Goal: Task Accomplishment & Management: Use online tool/utility

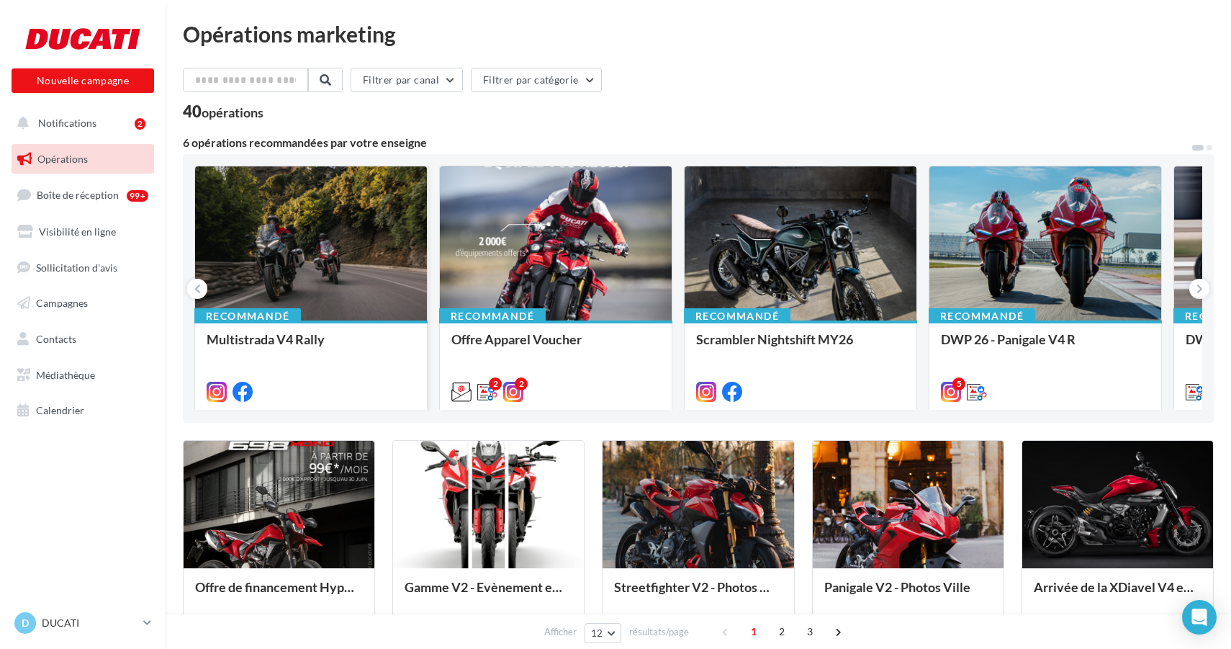
click at [218, 252] on div at bounding box center [311, 244] width 232 height 156
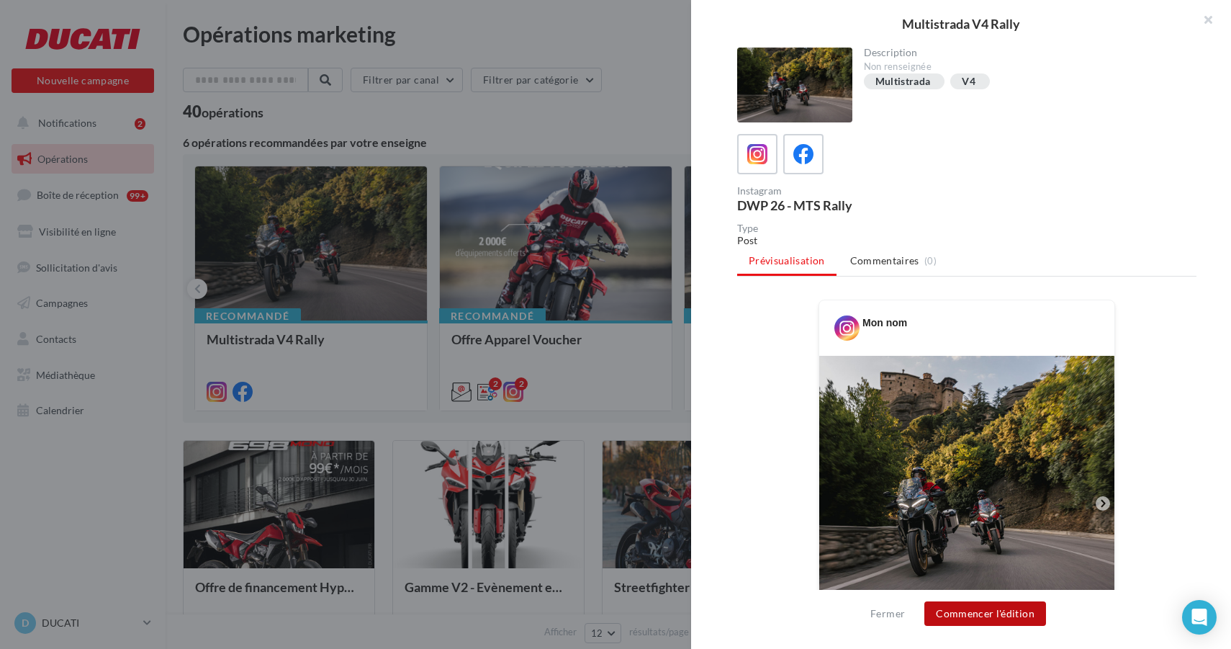
click at [968, 621] on button "Commencer l'édition" at bounding box center [985, 613] width 122 height 24
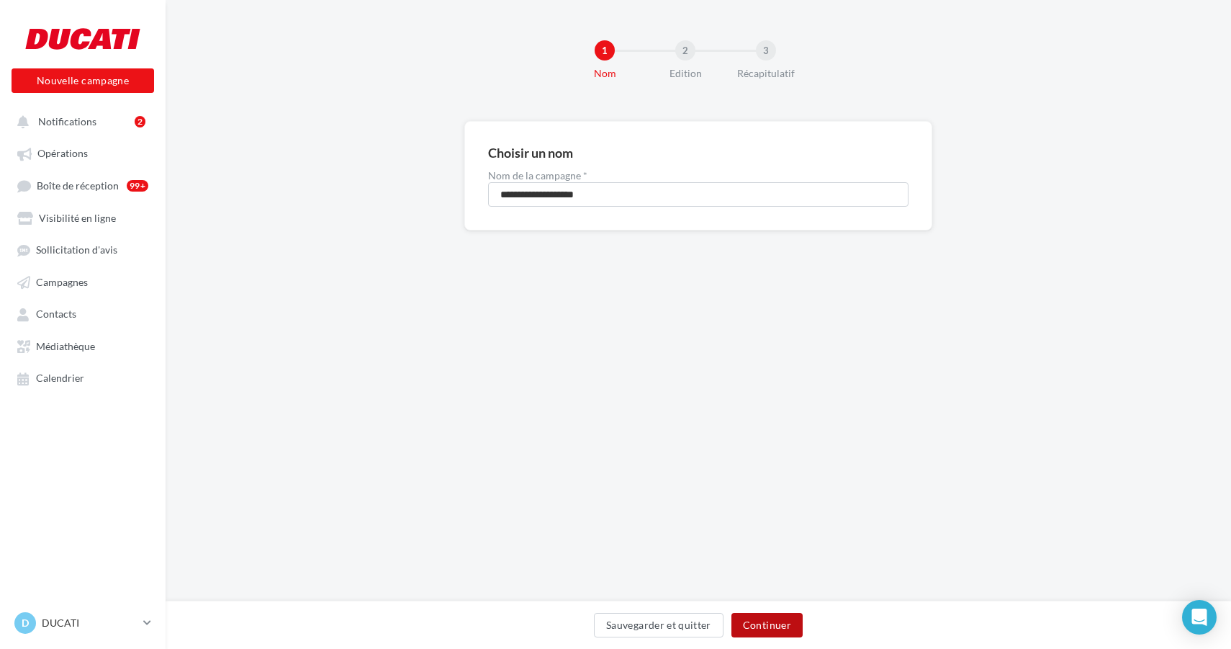
click at [765, 621] on button "Continuer" at bounding box center [766, 625] width 71 height 24
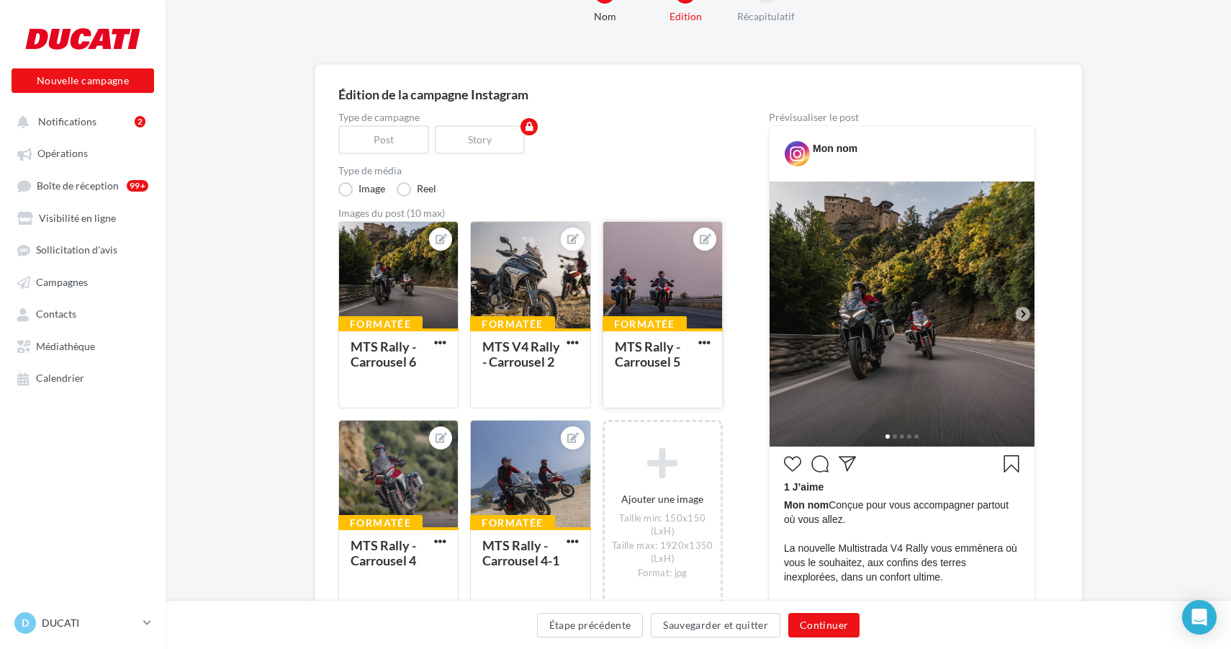
scroll to position [60, 0]
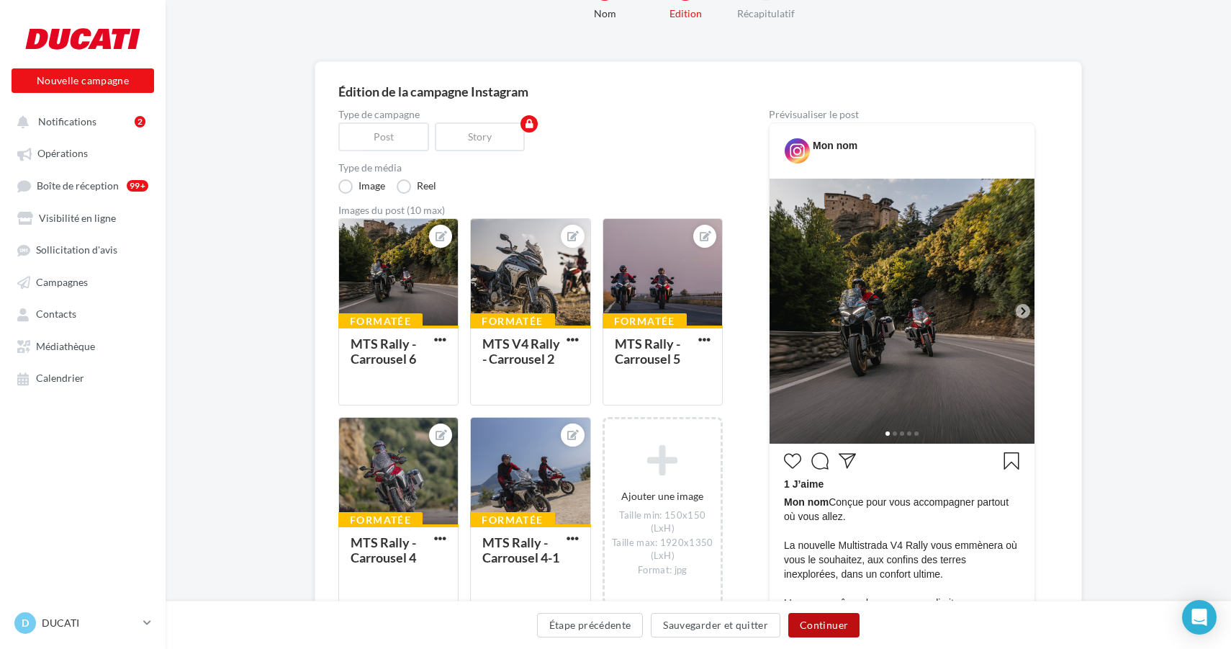
click at [827, 623] on button "Continuer" at bounding box center [823, 625] width 71 height 24
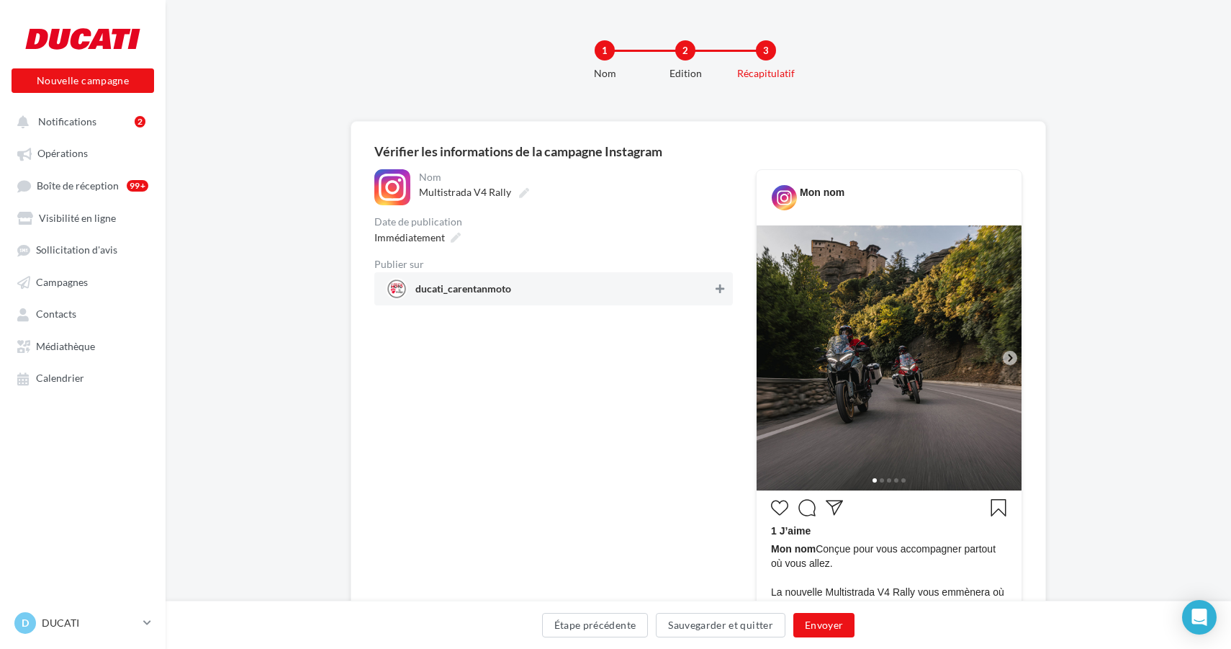
click at [723, 289] on icon at bounding box center [720, 289] width 9 height 10
click at [839, 631] on button "Envoyer" at bounding box center [823, 625] width 61 height 24
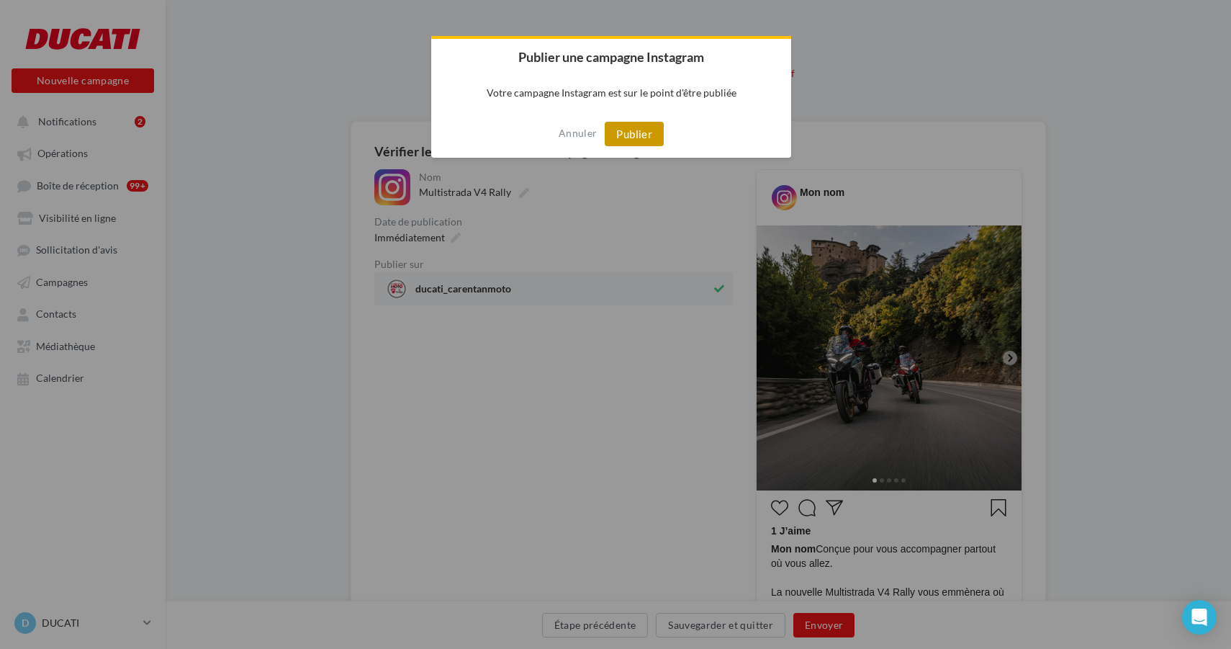
click at [640, 127] on button "Publier" at bounding box center [634, 134] width 59 height 24
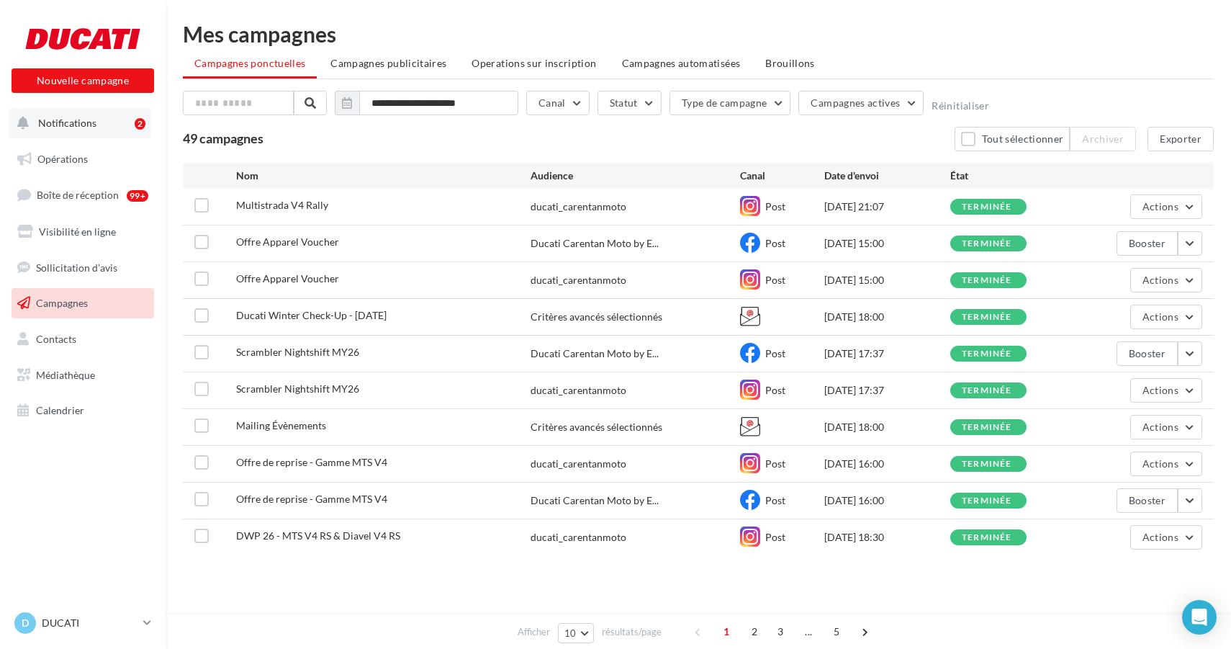
click at [88, 128] on span "Notifications" at bounding box center [67, 123] width 58 height 12
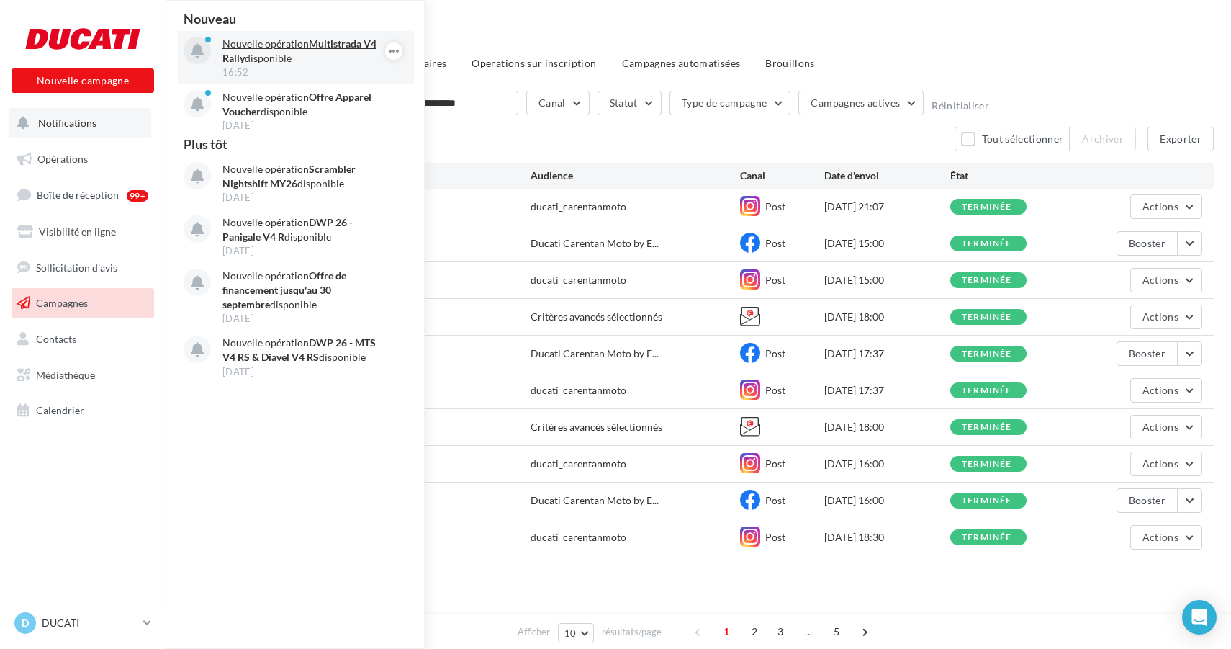
click at [266, 57] on p "Nouvelle opération Multistrada V4 Rally disponible" at bounding box center [305, 51] width 167 height 29
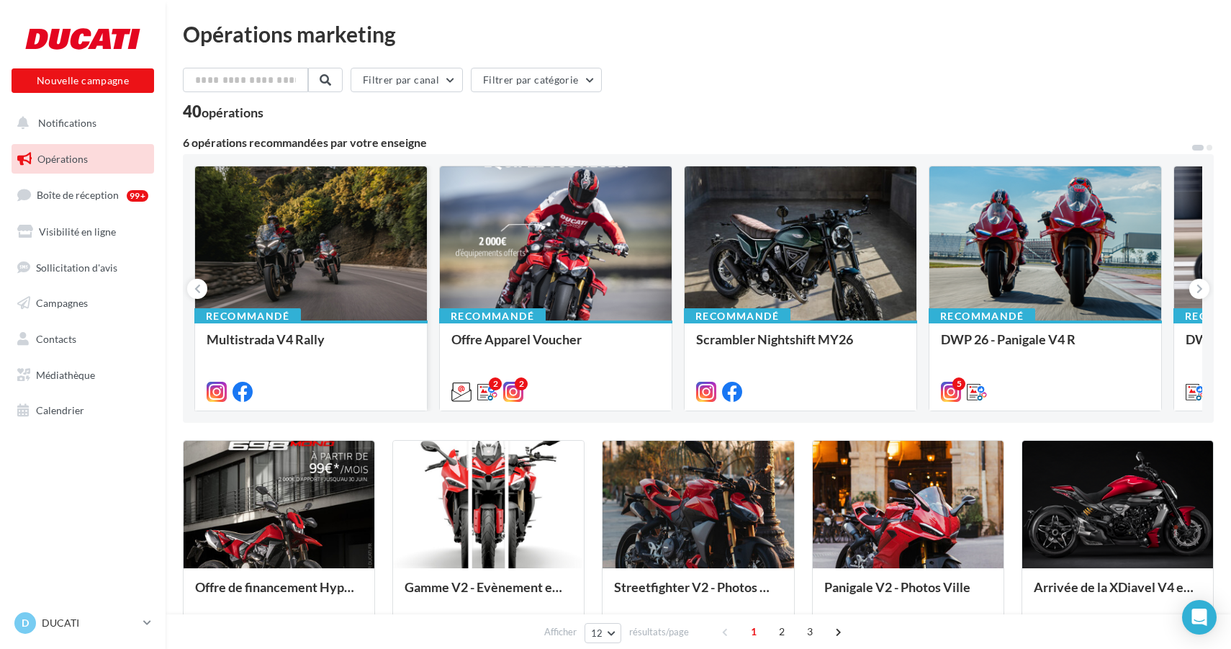
click at [302, 207] on div at bounding box center [311, 244] width 232 height 156
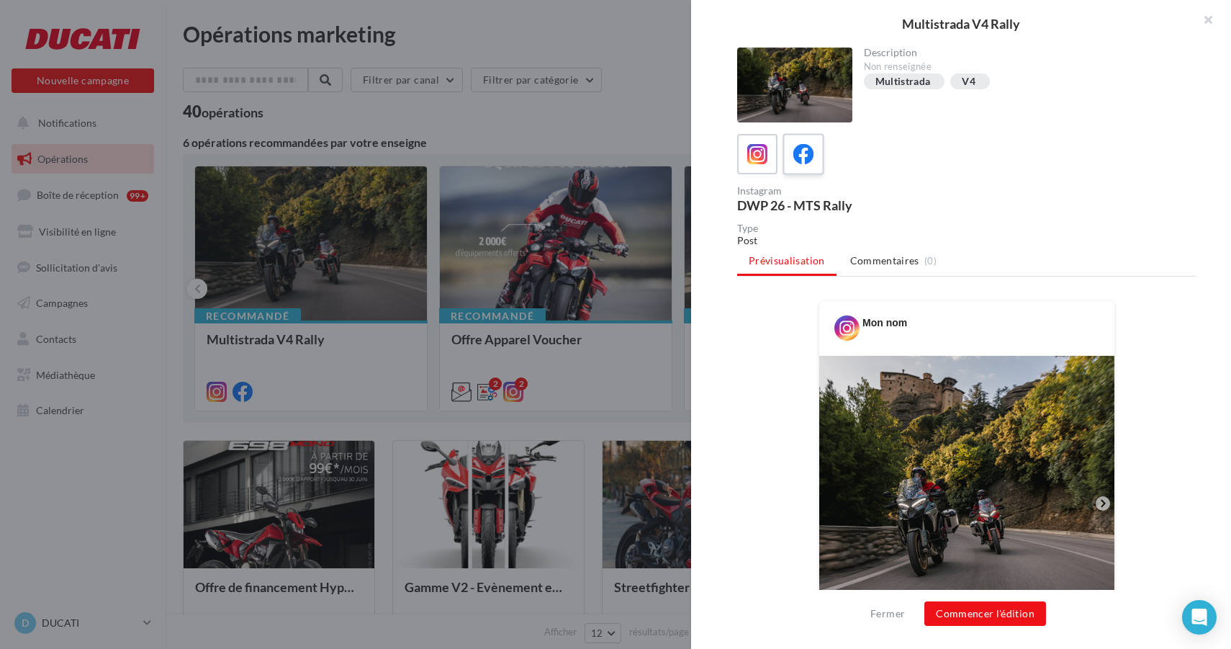
click at [800, 158] on icon at bounding box center [803, 154] width 21 height 21
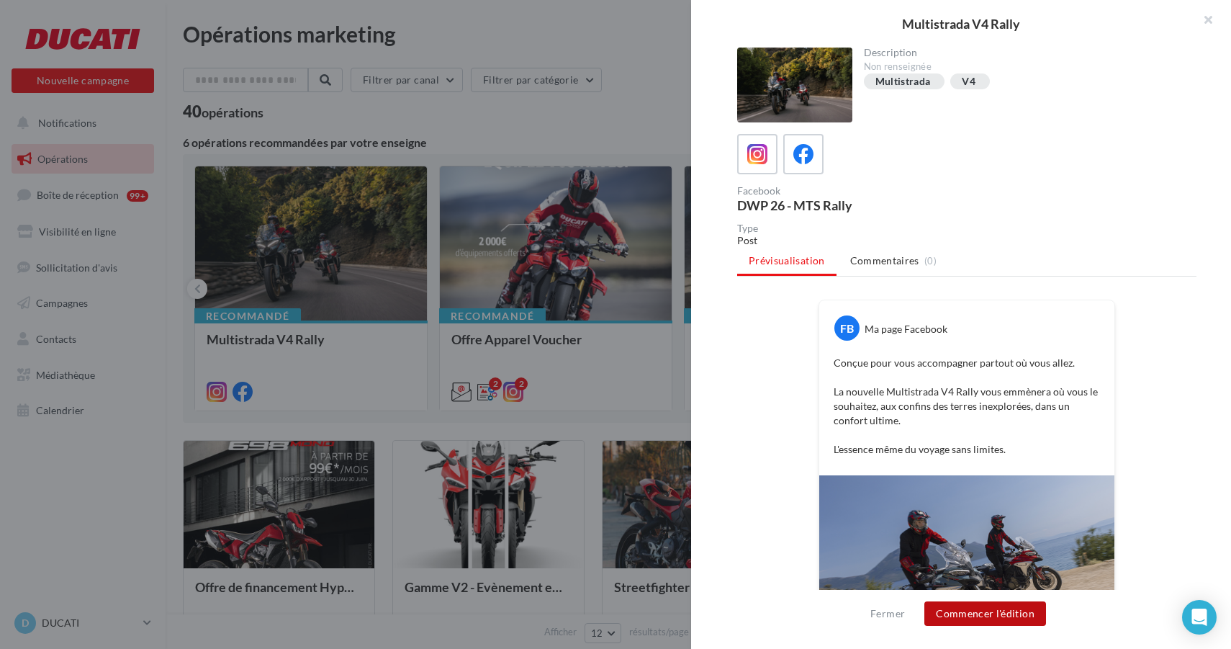
click at [989, 613] on button "Commencer l'édition" at bounding box center [985, 613] width 122 height 24
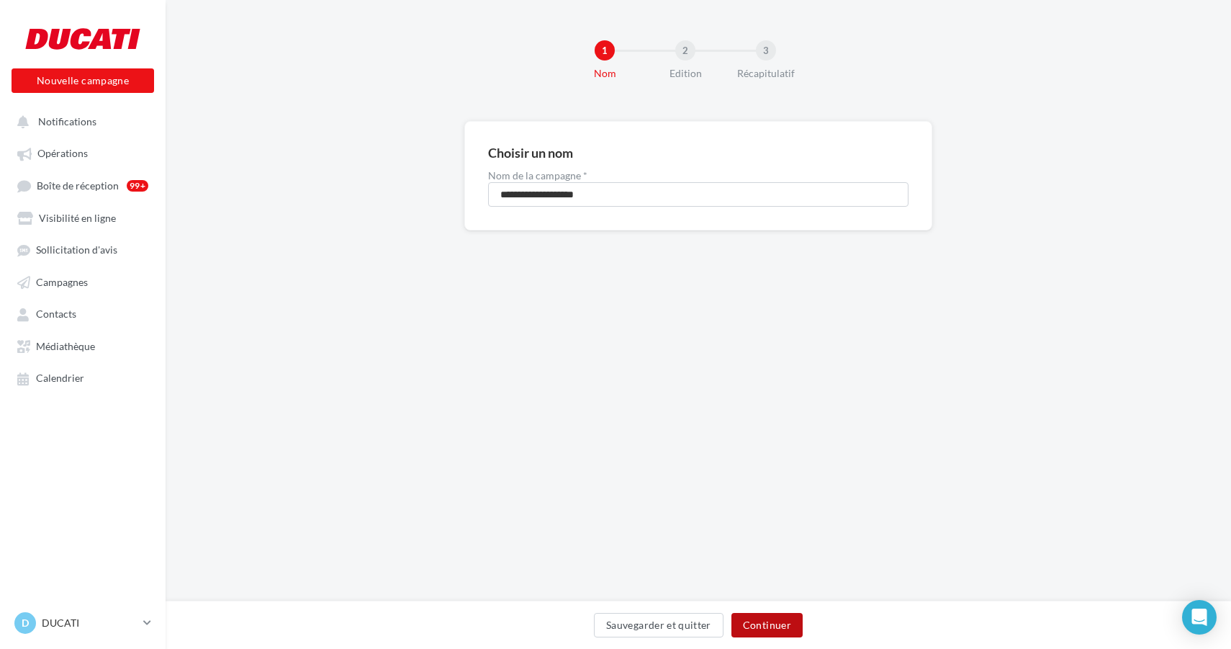
click at [772, 634] on button "Continuer" at bounding box center [766, 625] width 71 height 24
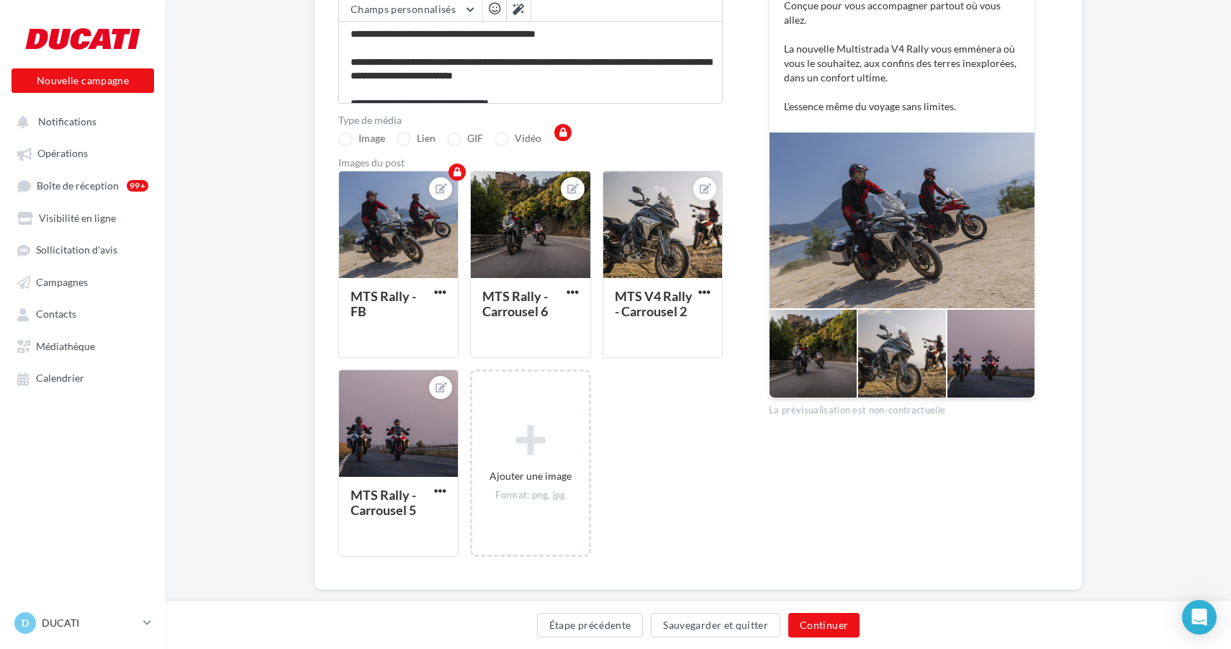
scroll to position [265, 0]
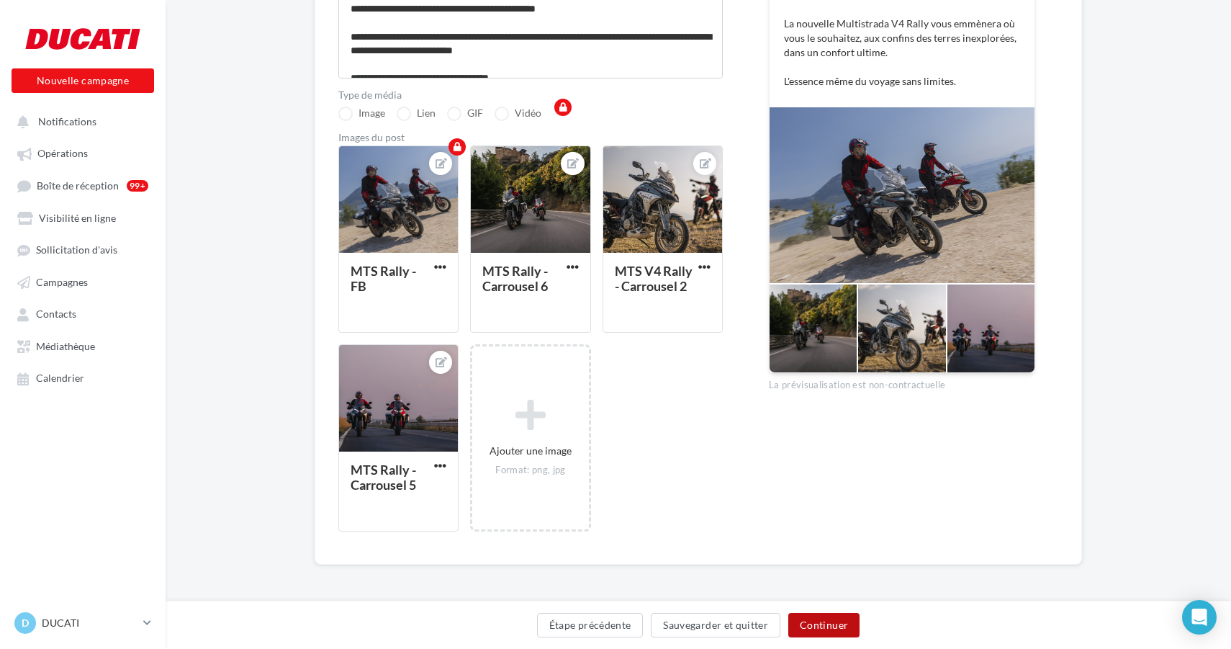
click at [821, 625] on button "Continuer" at bounding box center [823, 625] width 71 height 24
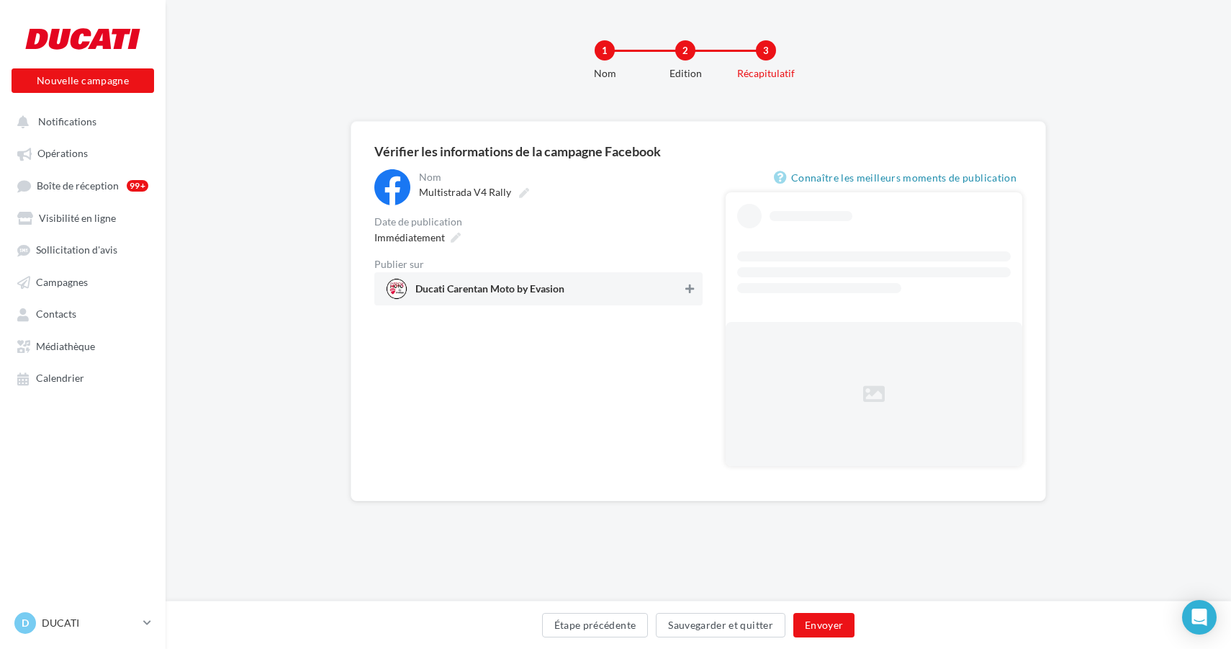
click at [688, 284] on icon at bounding box center [689, 289] width 9 height 10
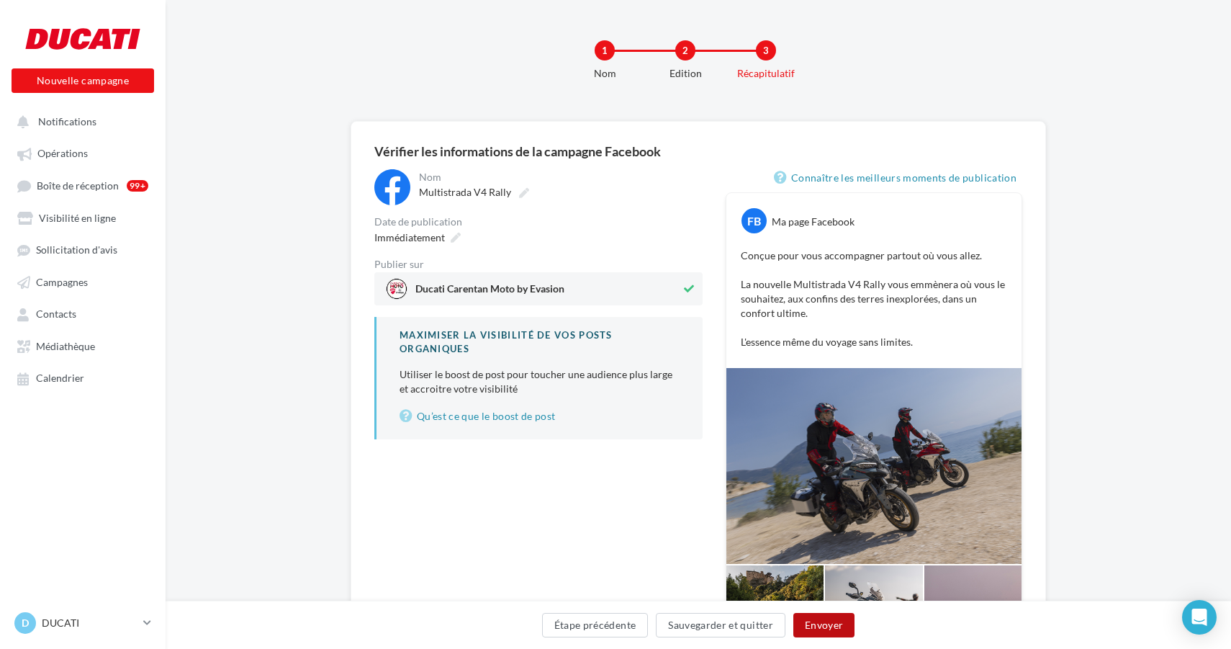
click at [831, 621] on button "Envoyer" at bounding box center [823, 625] width 61 height 24
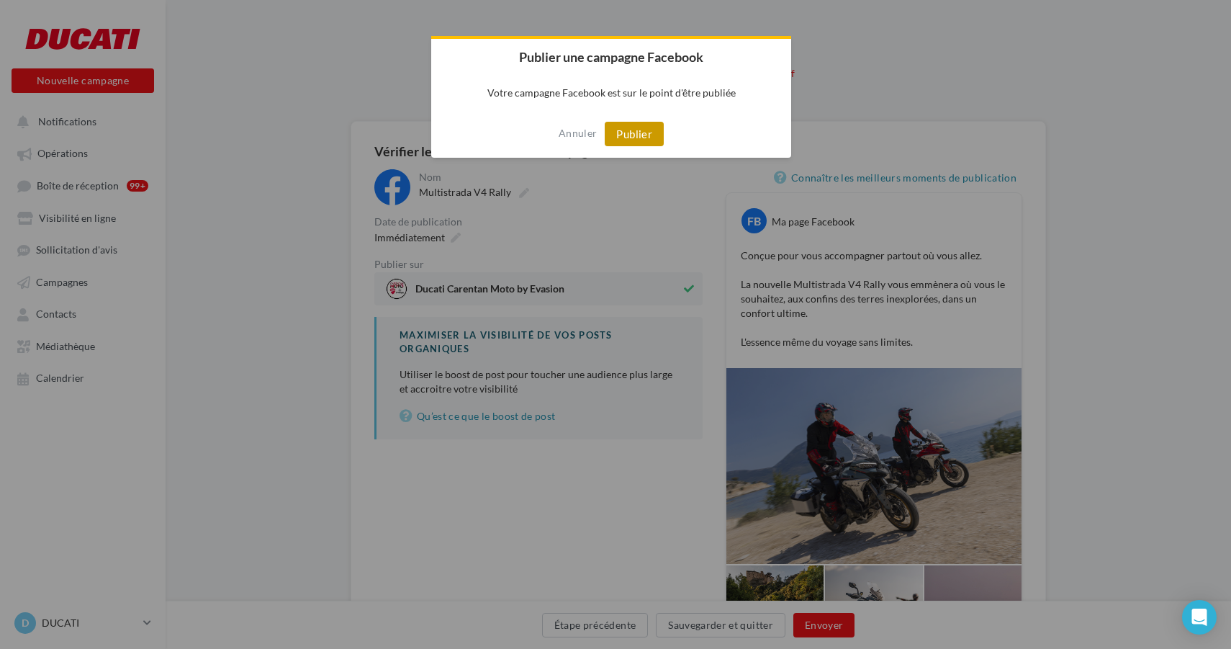
click at [630, 136] on button "Publier" at bounding box center [634, 134] width 59 height 24
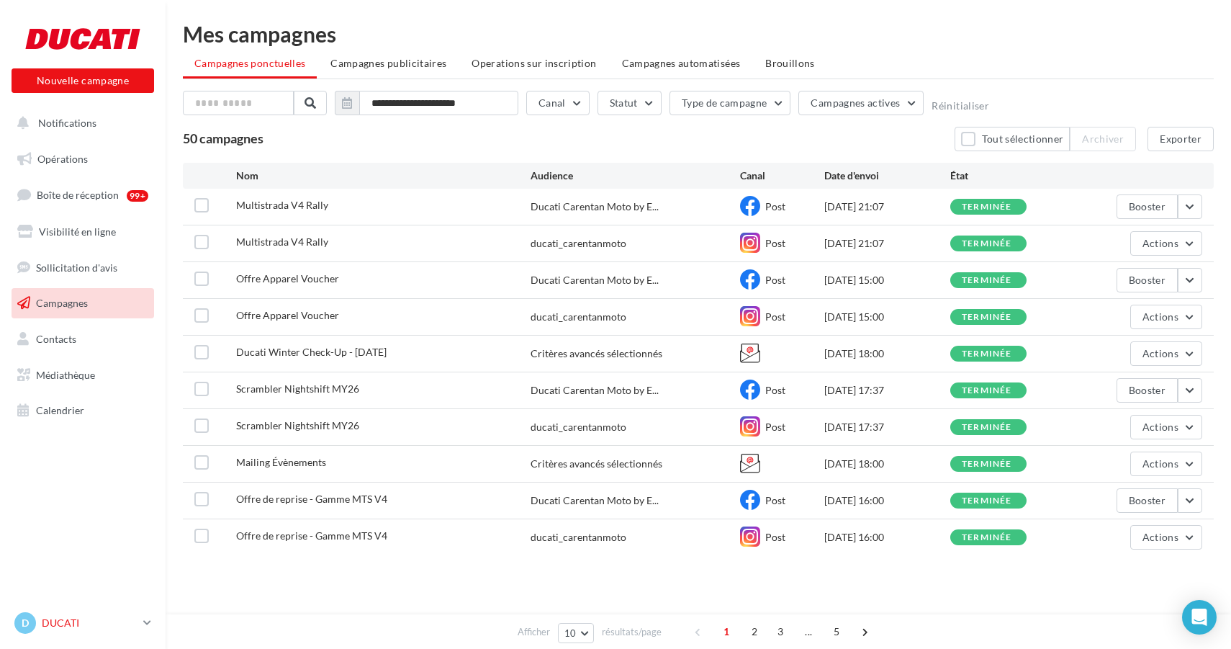
click at [54, 623] on p "DUCATI" at bounding box center [90, 623] width 96 height 14
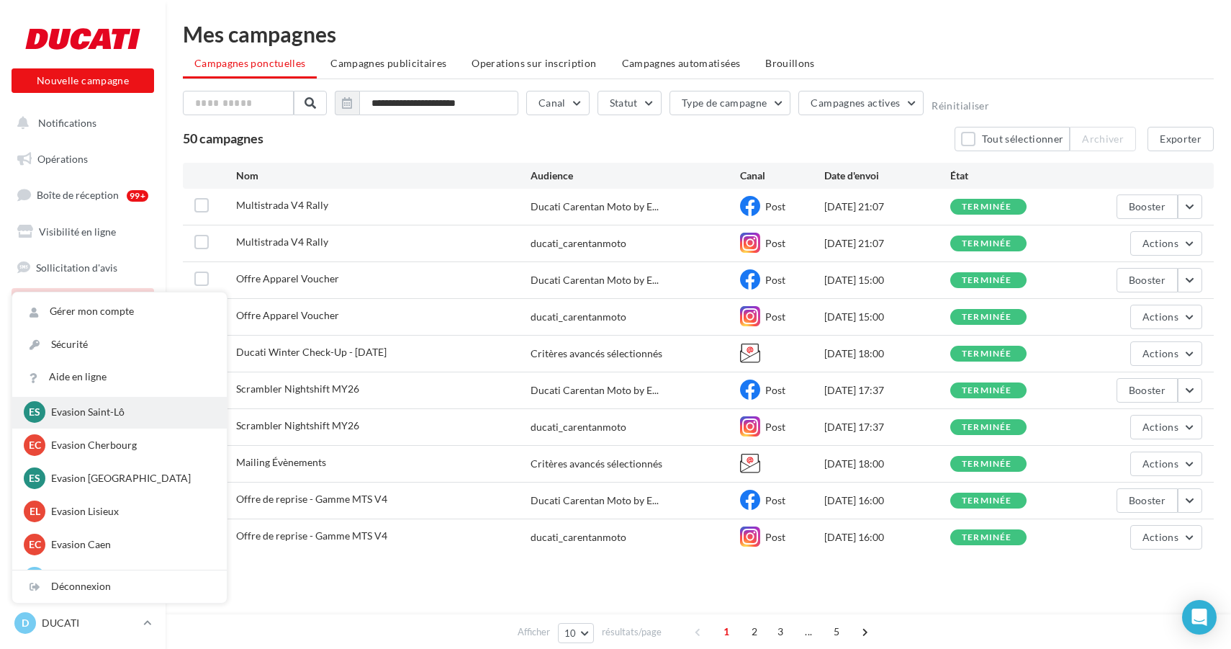
scroll to position [109, 0]
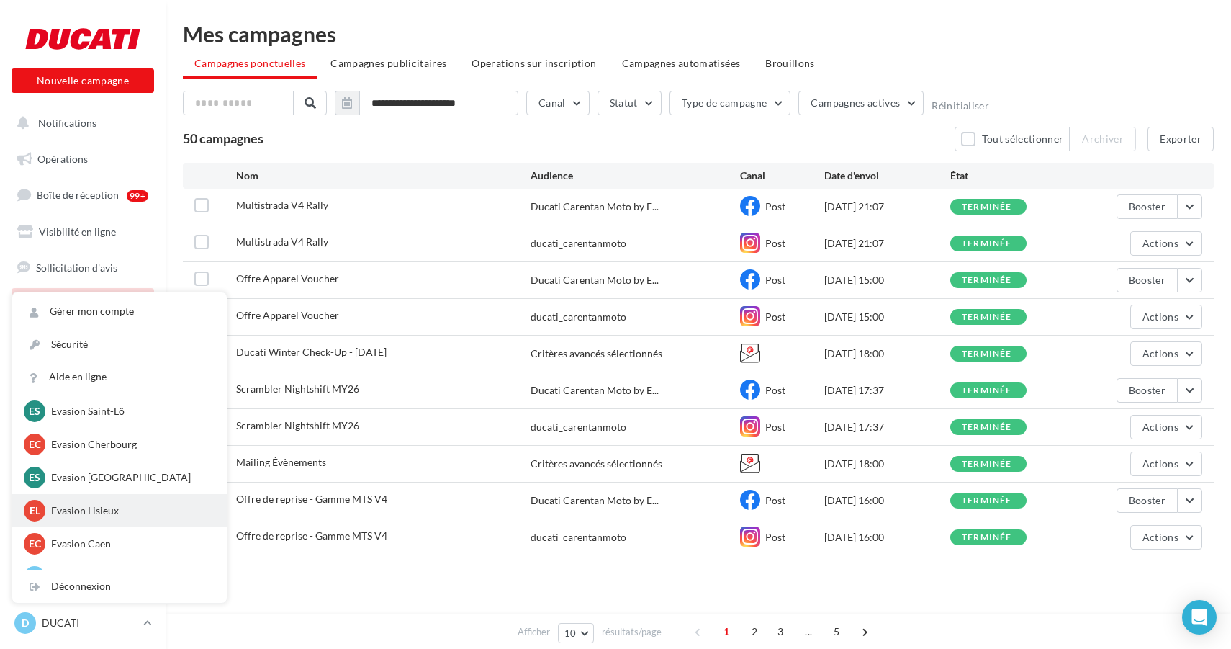
click at [106, 510] on p "Evasion Lisieux" at bounding box center [130, 510] width 158 height 14
